Goal: Task Accomplishment & Management: Manage account settings

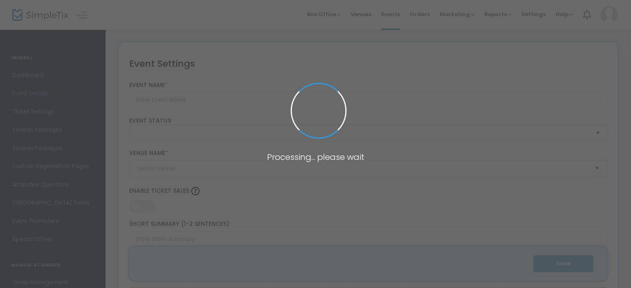
type input "TWO FOR ONE - FRIENDS & FAMILY SUMMER SPECIAL"
type textarea "Experience the ultimate indulgence now until [DATE] with our exclusive offer: p…"
type input "Purchase Now"
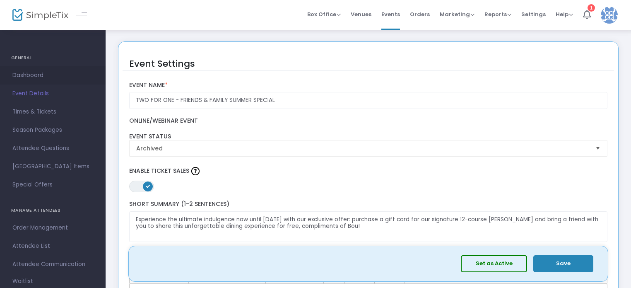
click at [34, 75] on span "Dashboard" at bounding box center [52, 75] width 81 height 11
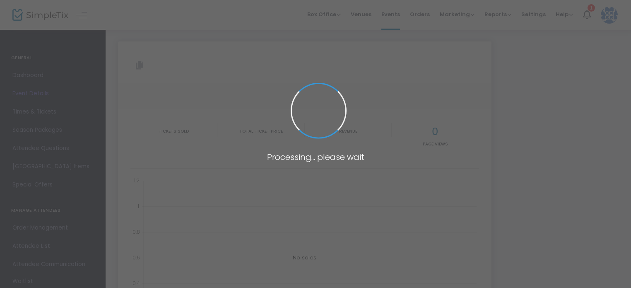
type input "[URL][DOMAIN_NAME]"
click at [37, 94] on span at bounding box center [315, 144] width 631 height 288
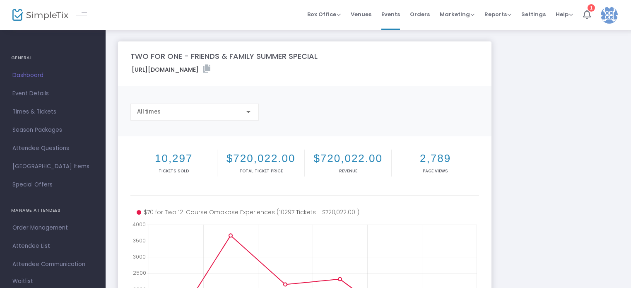
click at [37, 95] on span "Event Details" at bounding box center [52, 93] width 81 height 11
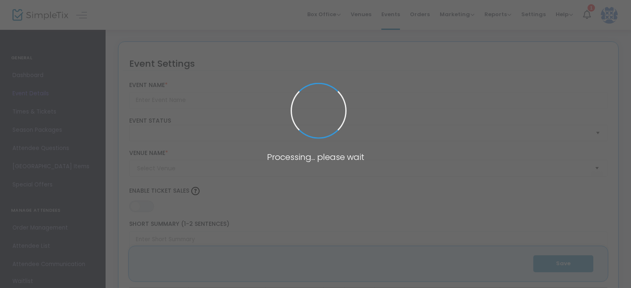
type input "TWO FOR ONE - FRIENDS & FAMILY SUMMER SPECIAL"
type textarea "Experience the ultimate indulgence now until [DATE] with our exclusive offer: p…"
type input "Purchase Now"
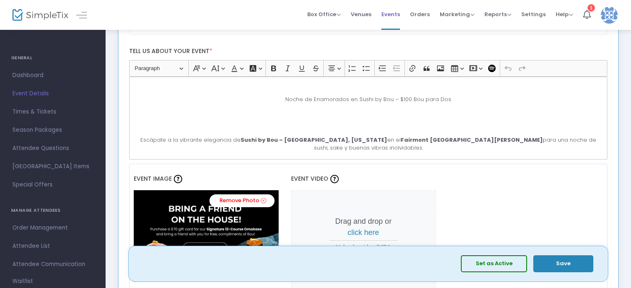
click at [398, 14] on span "Events" at bounding box center [391, 14] width 19 height 21
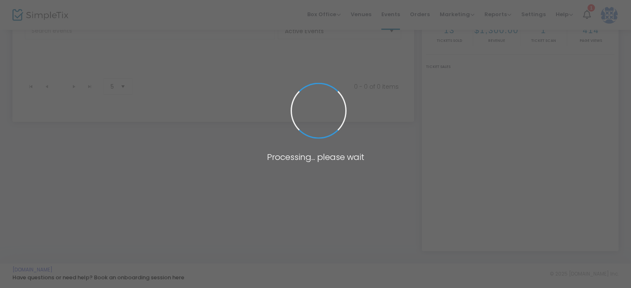
scroll to position [207, 0]
